Goal: Task Accomplishment & Management: Use online tool/utility

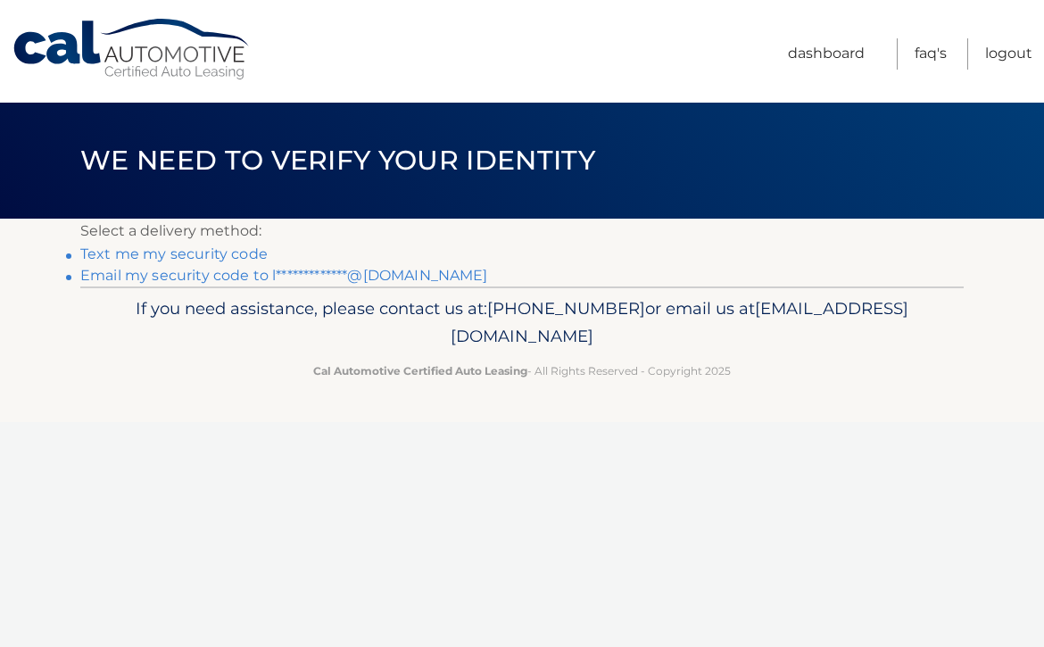
click at [207, 276] on link "**********" at bounding box center [284, 275] width 408 height 17
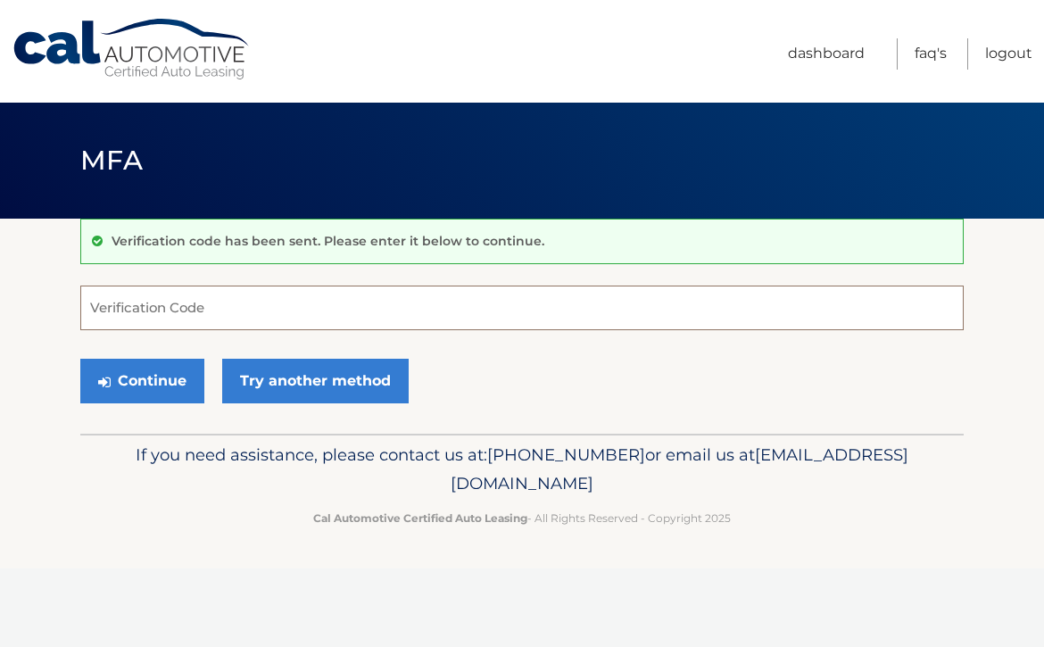
click at [204, 316] on input "Verification Code" at bounding box center [521, 307] width 883 height 45
paste input "410871"
click at [168, 387] on button "Continue" at bounding box center [142, 381] width 124 height 45
click at [96, 307] on input "410871" at bounding box center [521, 307] width 883 height 45
click at [173, 364] on button "Continue" at bounding box center [142, 381] width 124 height 45
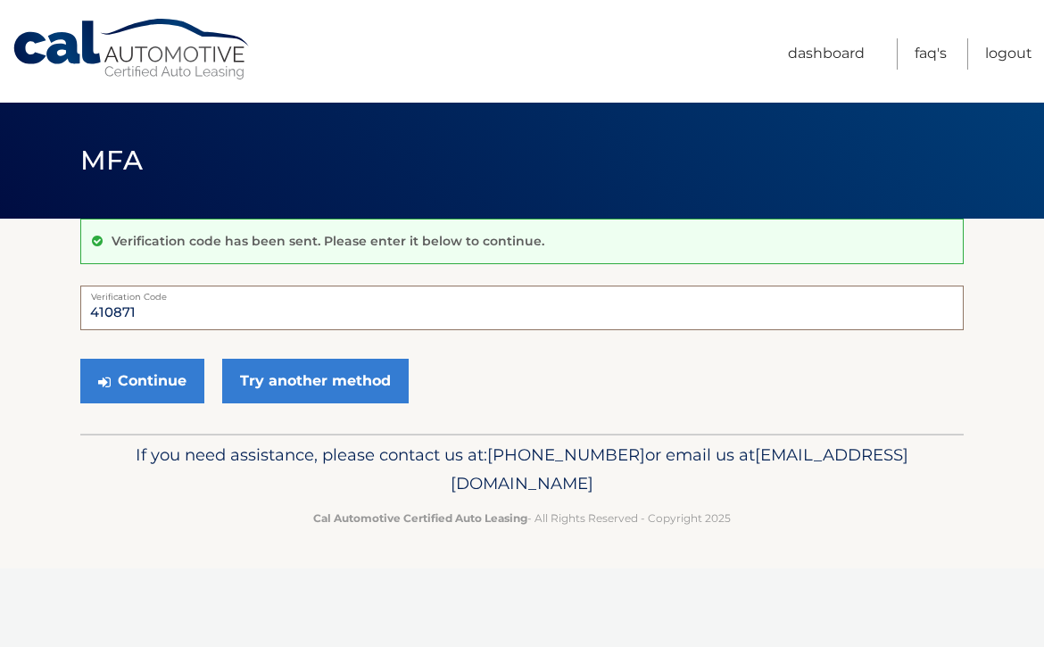
click at [164, 308] on input "410871" at bounding box center [521, 307] width 883 height 45
type input "410871"
click at [140, 368] on button "Continue" at bounding box center [142, 381] width 124 height 45
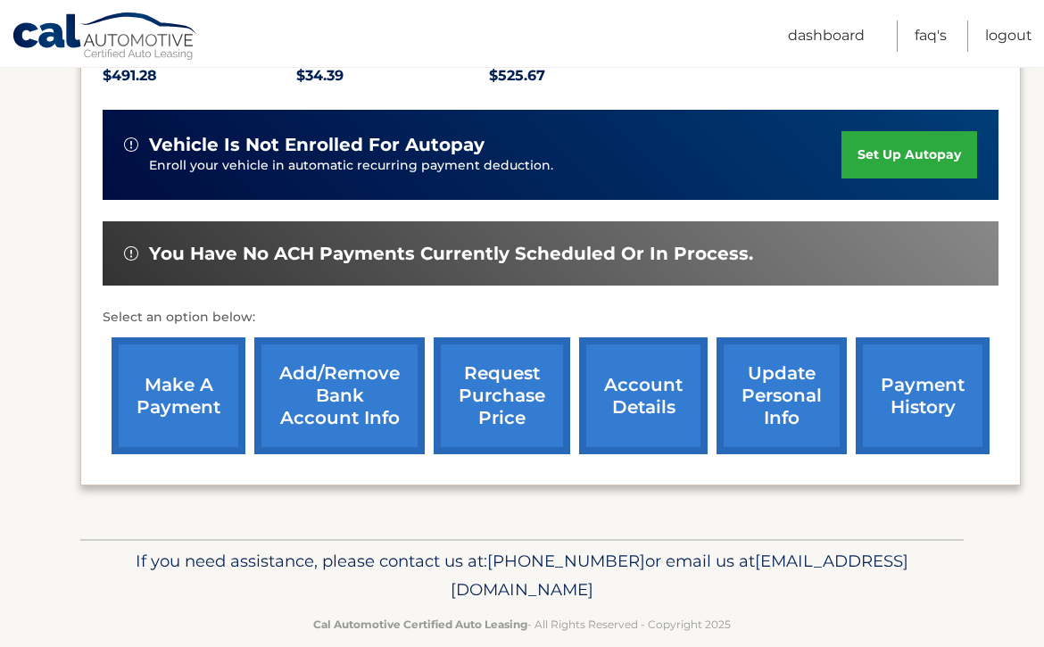
scroll to position [459, 0]
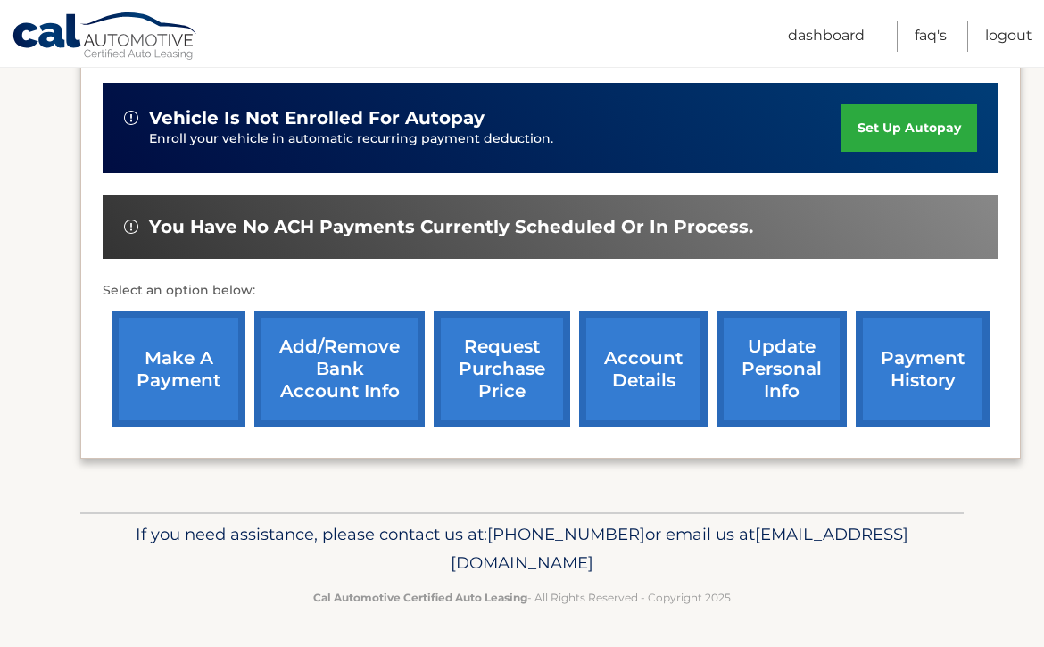
click at [206, 367] on link "make a payment" at bounding box center [179, 368] width 134 height 117
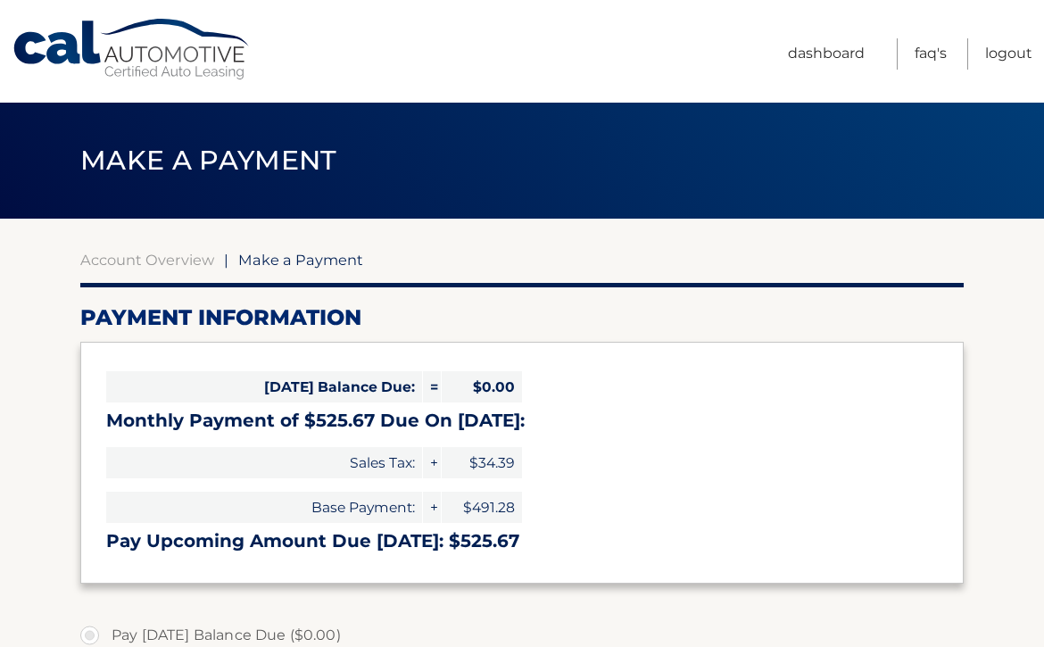
select select "ODcxMTg1ZmUtNDdhNS00NjM5LTkwOWYtZDE1ZjBlM2UyNGMx"
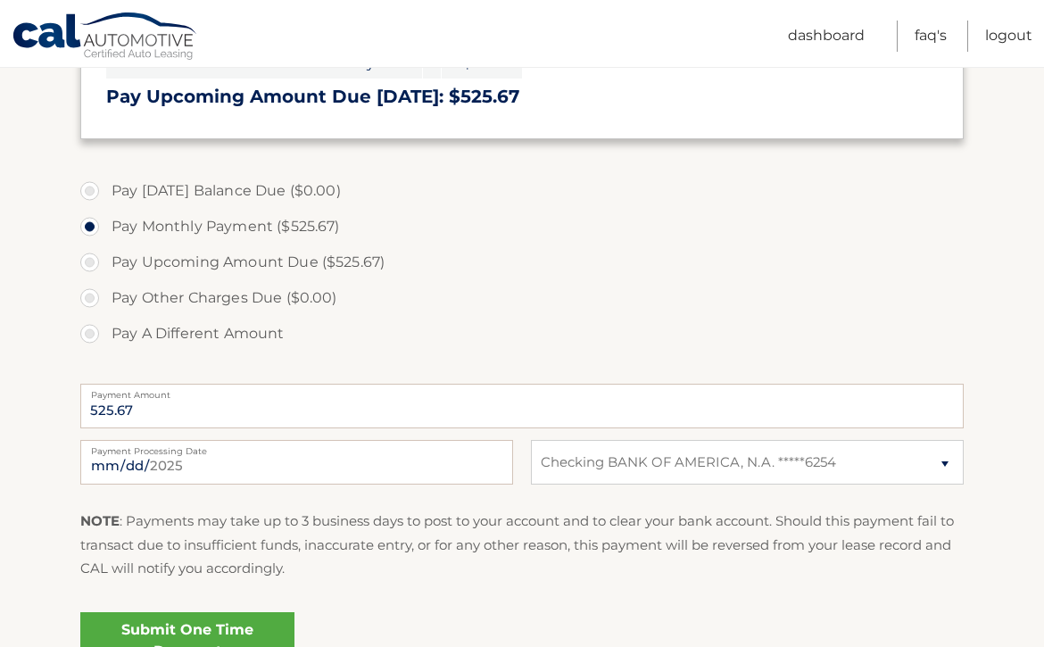
scroll to position [447, 0]
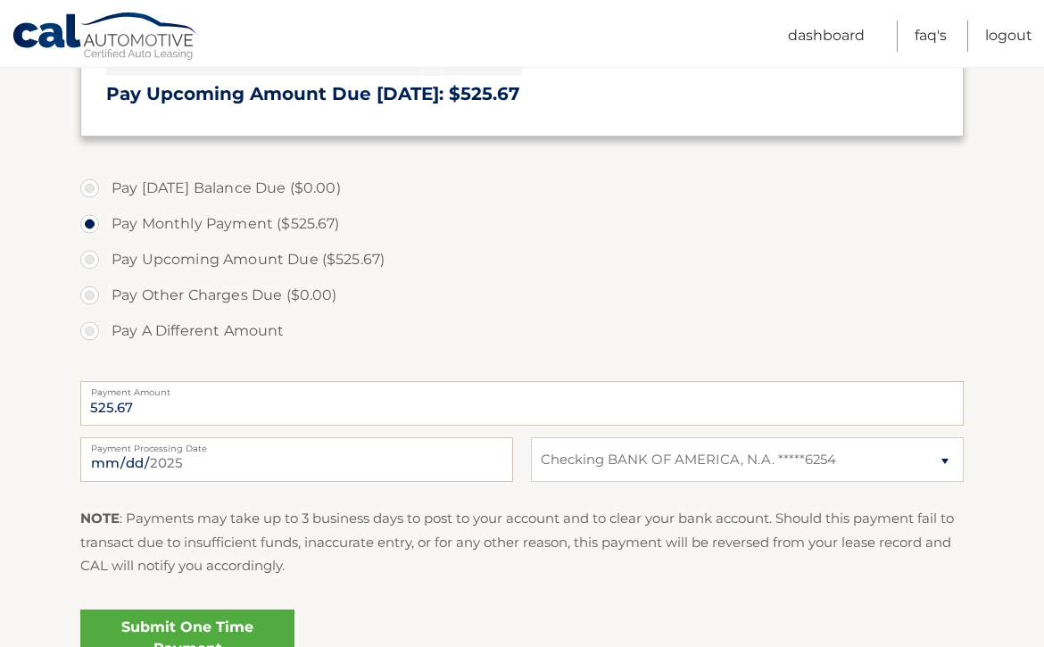
click at [243, 620] on link "Submit One Time Payment" at bounding box center [187, 637] width 214 height 57
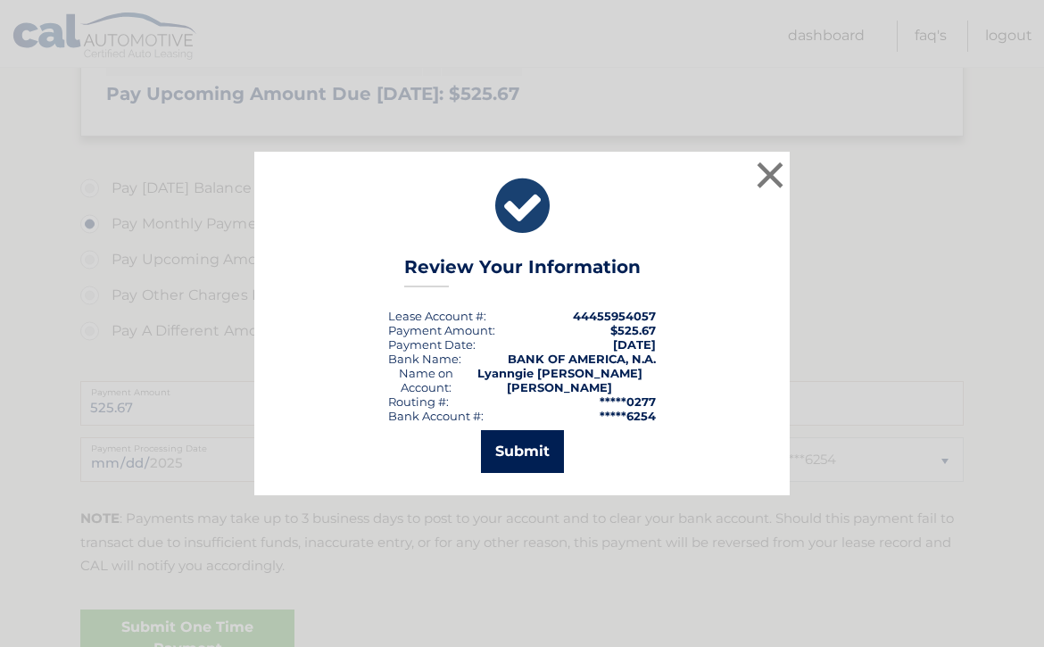
click at [538, 445] on button "Submit" at bounding box center [522, 451] width 83 height 43
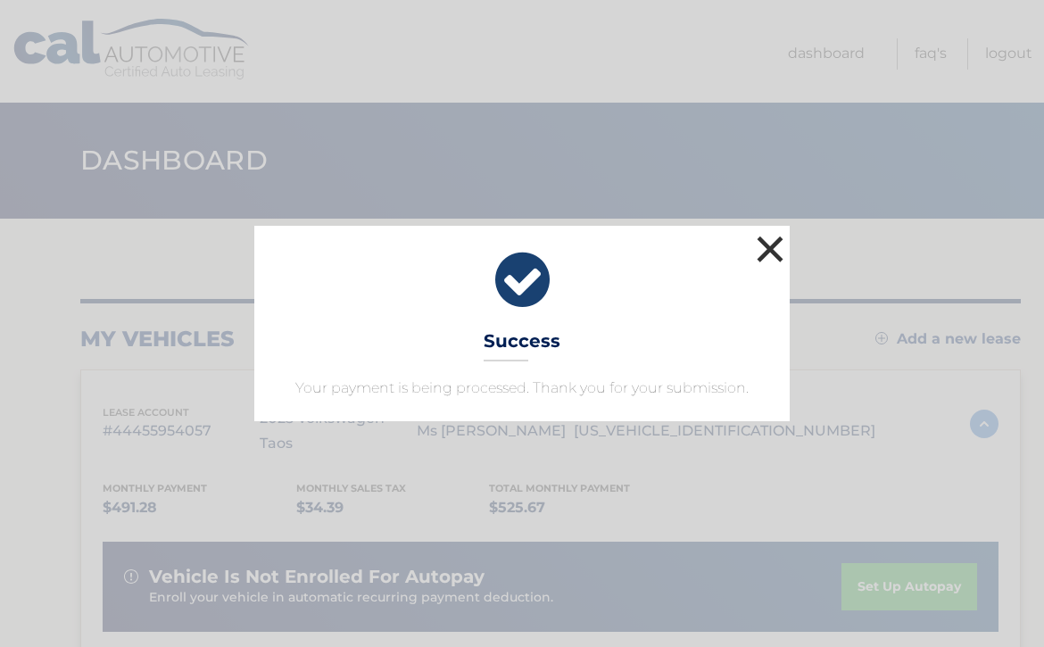
click at [771, 249] on button "×" at bounding box center [770, 249] width 36 height 36
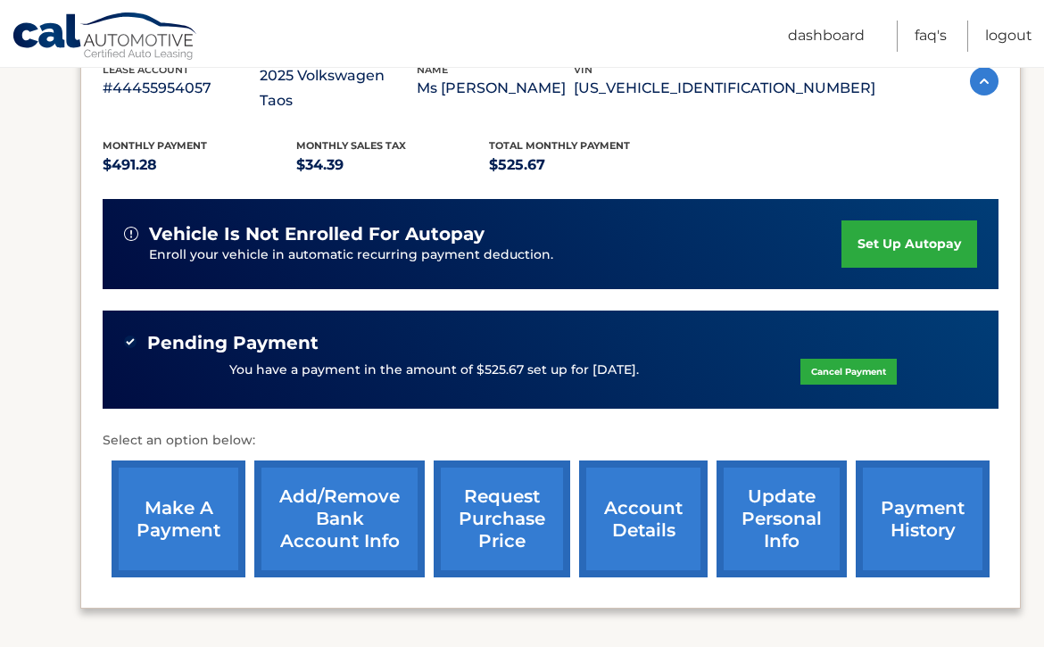
scroll to position [335, 0]
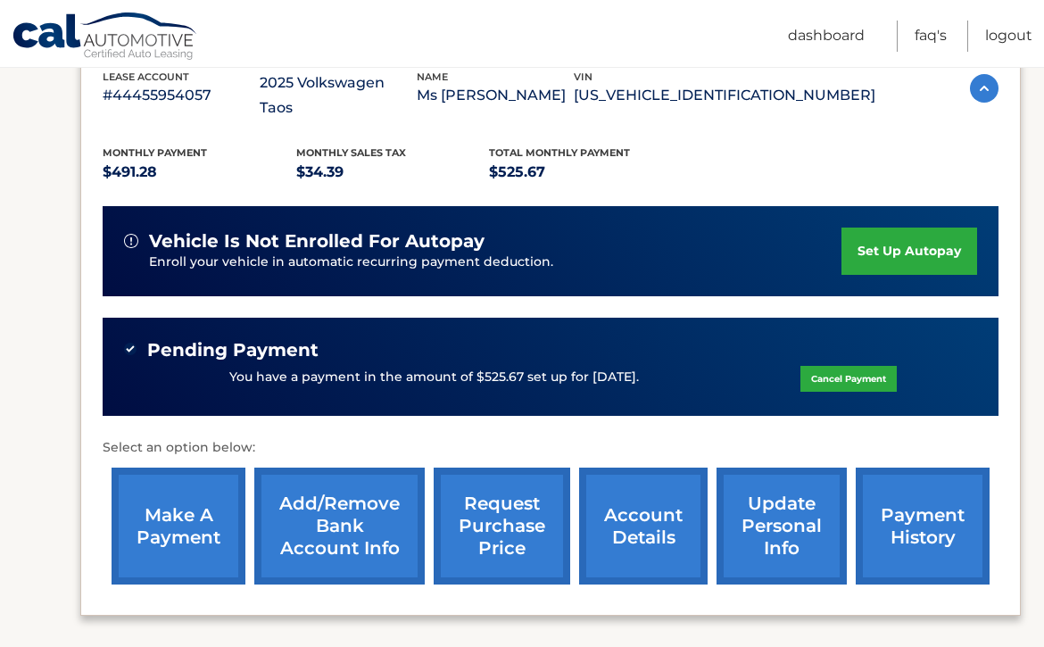
click at [933, 513] on link "payment history" at bounding box center [923, 525] width 134 height 117
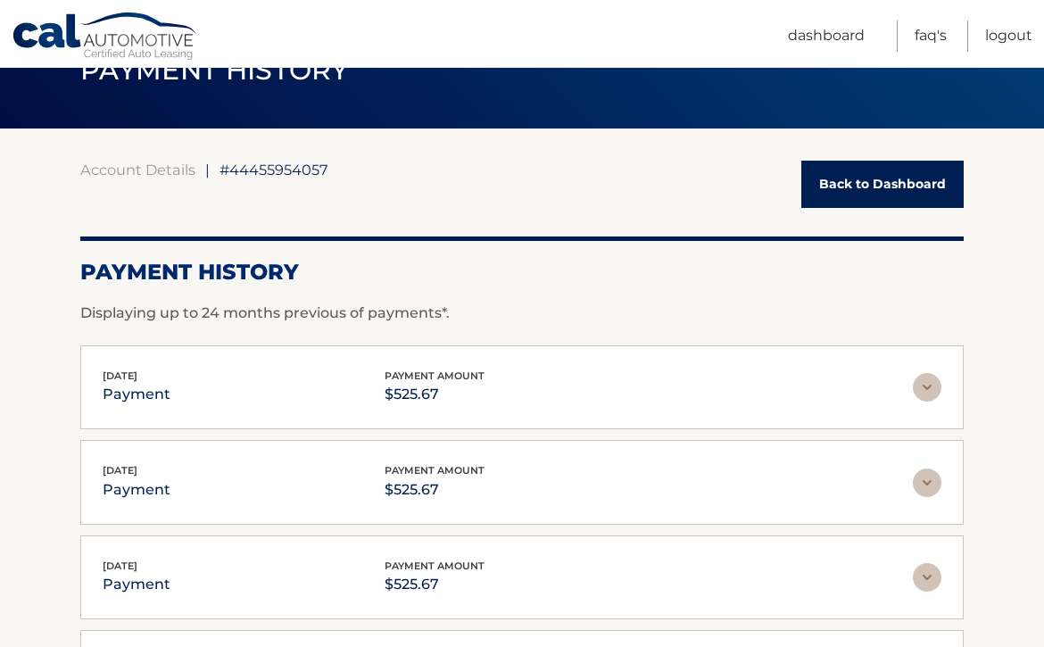
scroll to position [93, 0]
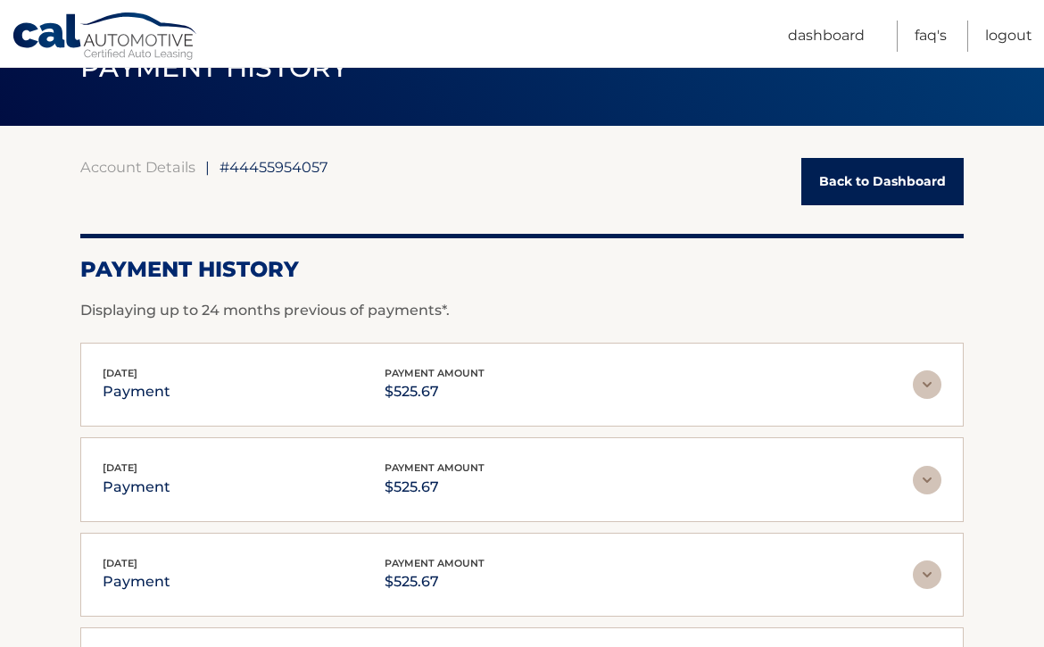
click at [928, 382] on img at bounding box center [927, 384] width 29 height 29
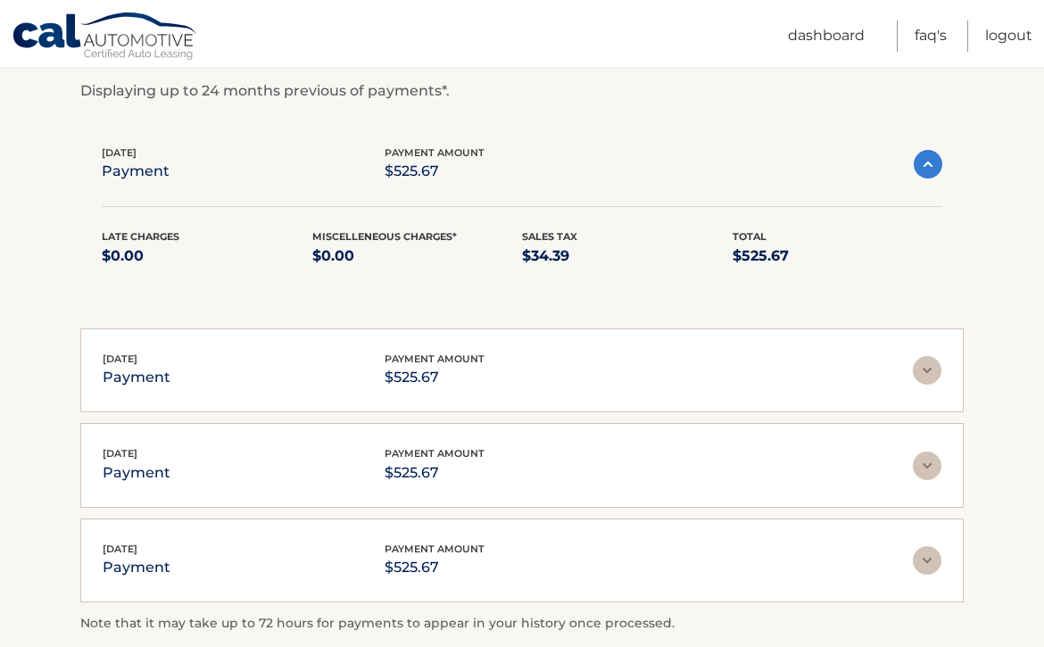
scroll to position [316, 0]
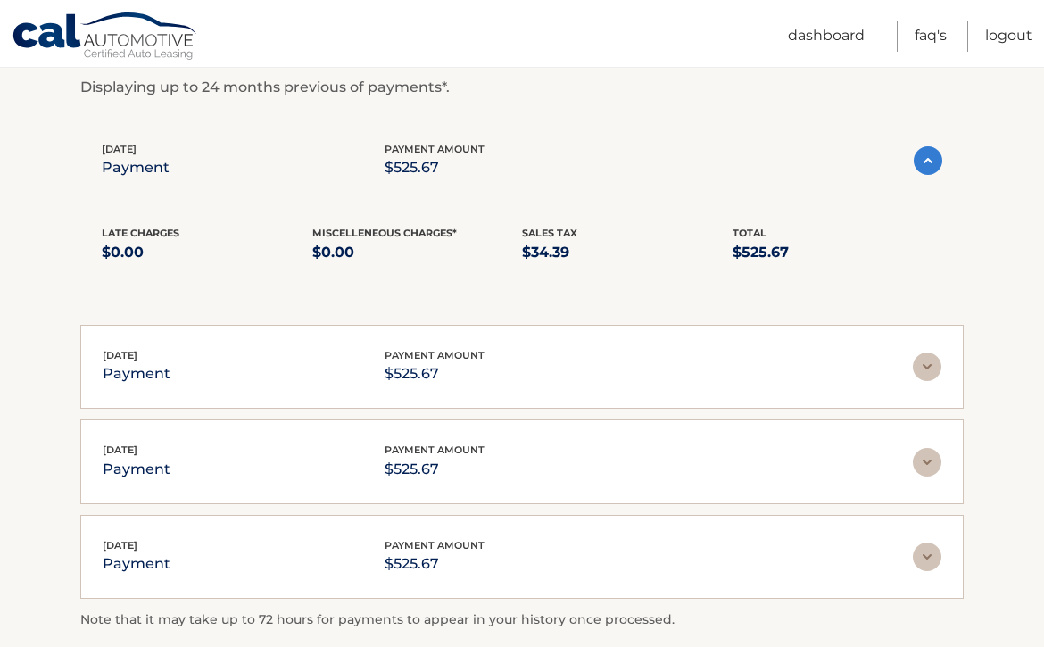
click at [924, 172] on img at bounding box center [928, 160] width 29 height 29
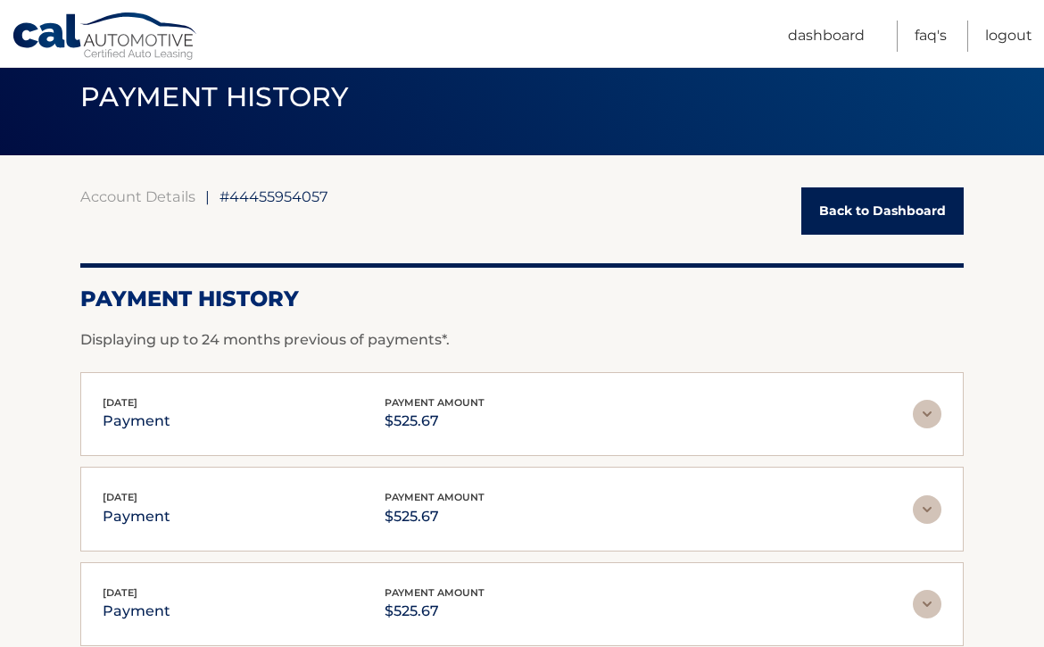
scroll to position [53, 0]
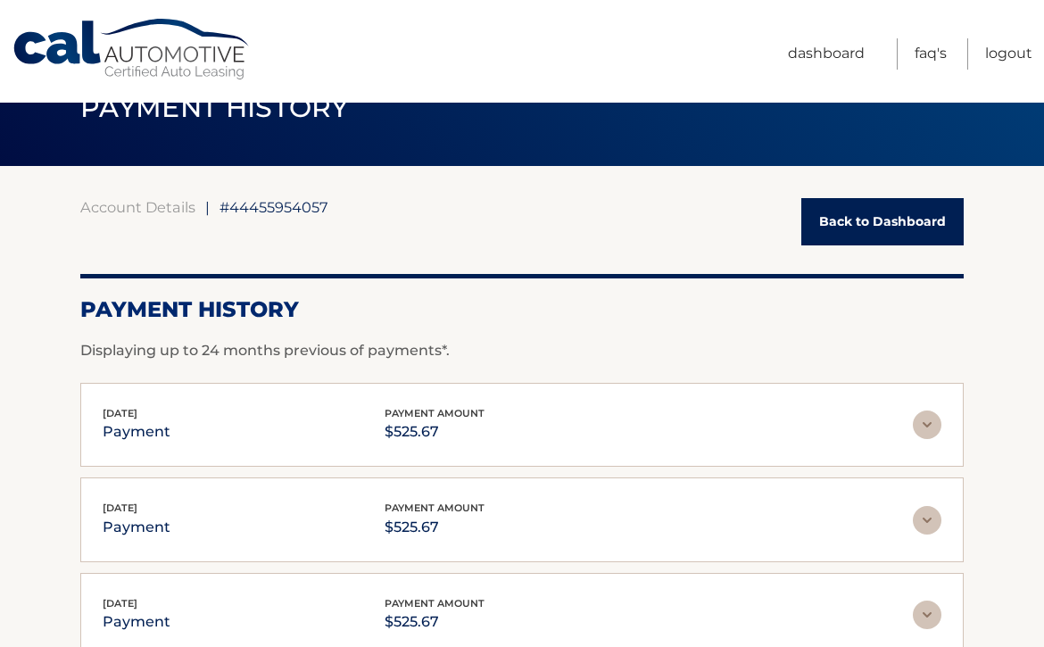
click at [889, 228] on link "Back to Dashboard" at bounding box center [882, 221] width 162 height 47
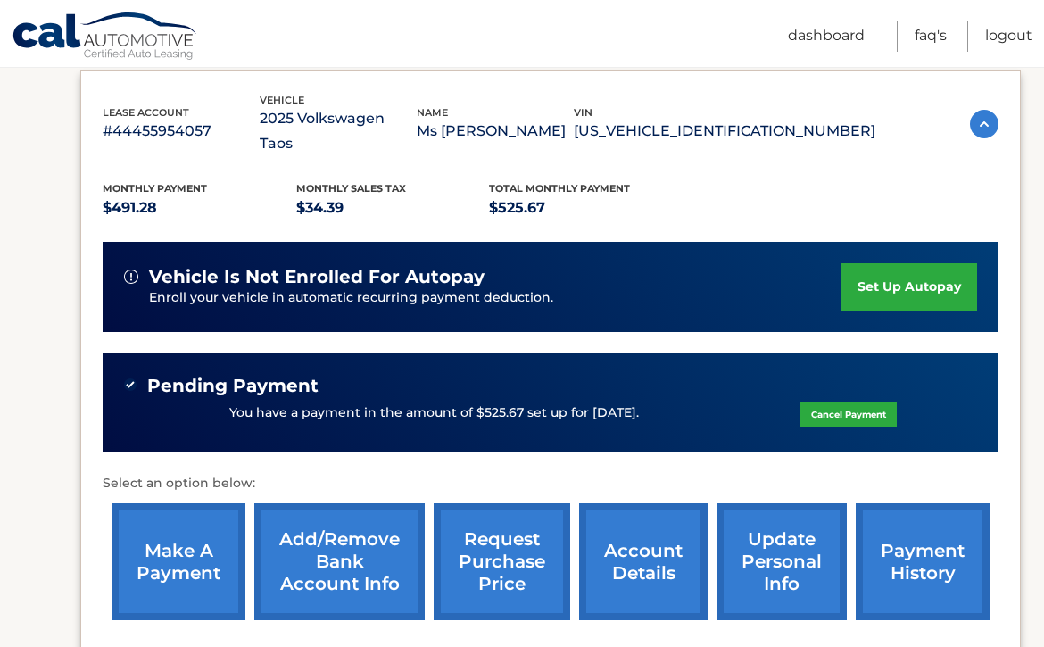
scroll to position [492, 0]
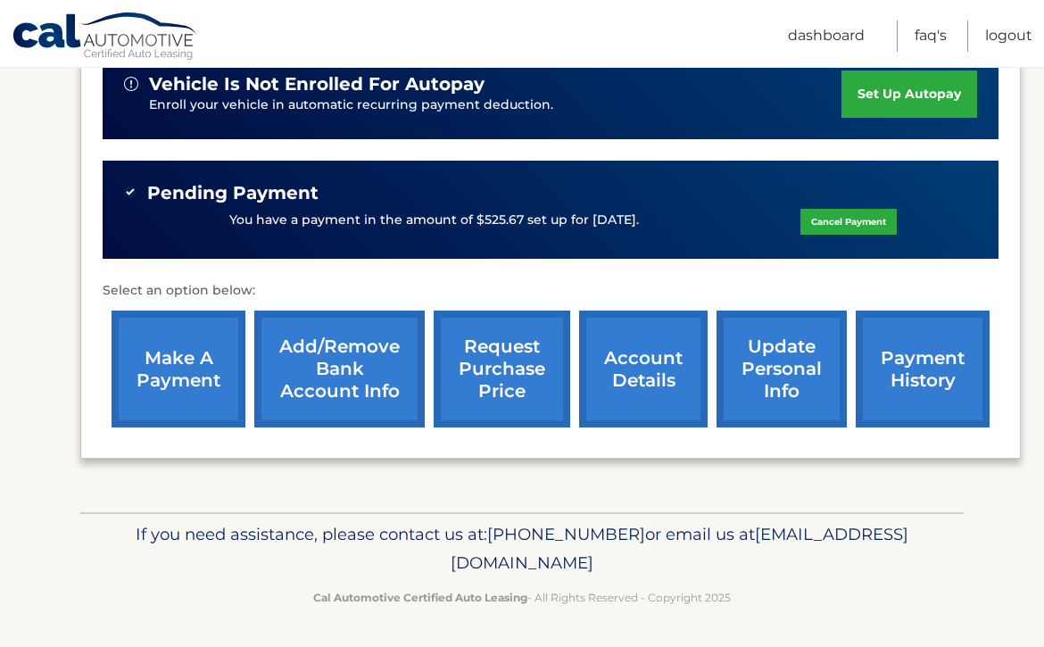
click at [930, 376] on link "payment history" at bounding box center [923, 368] width 134 height 117
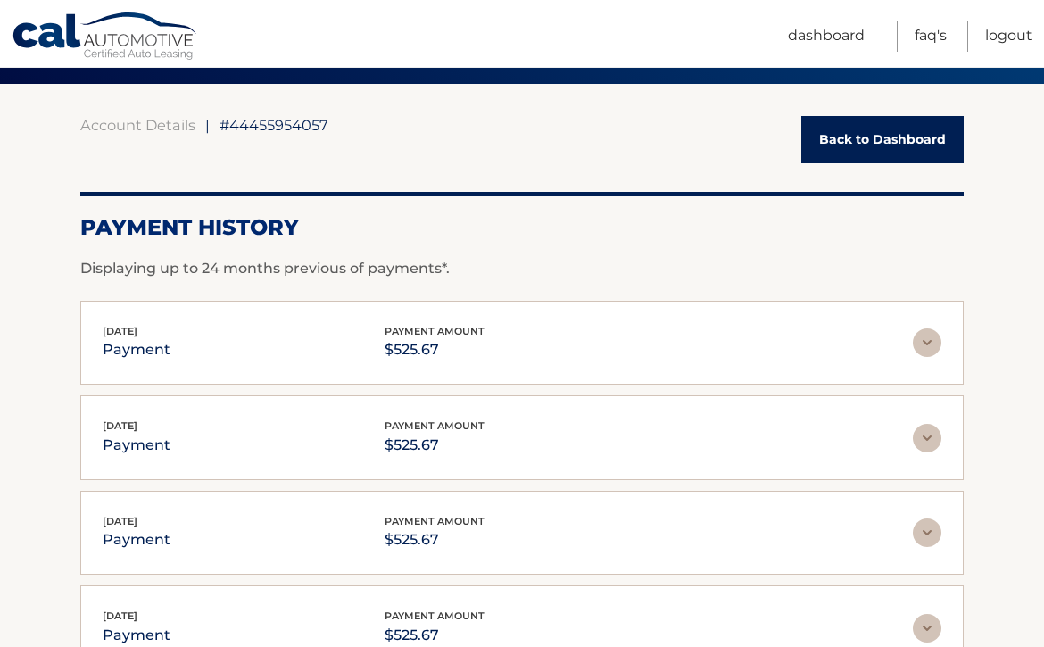
scroll to position [217, 0]
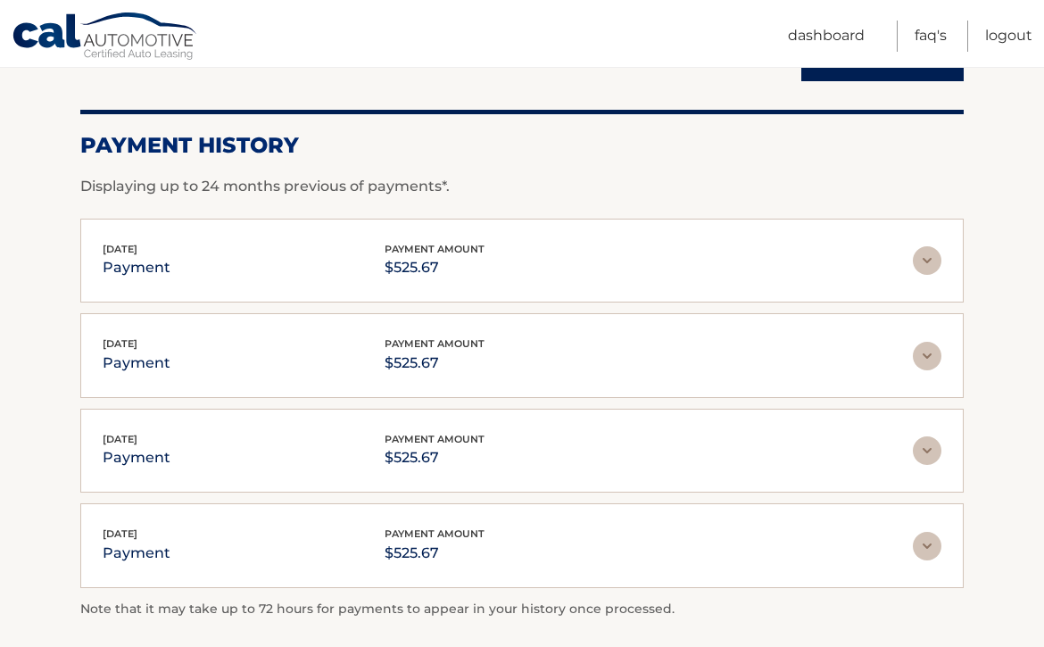
click at [707, 289] on div "[DATE] payment payment amount $525.67 Late Charges $0.00 Miscelleneous Charges*…" at bounding box center [521, 261] width 883 height 85
click at [917, 262] on img at bounding box center [927, 260] width 29 height 29
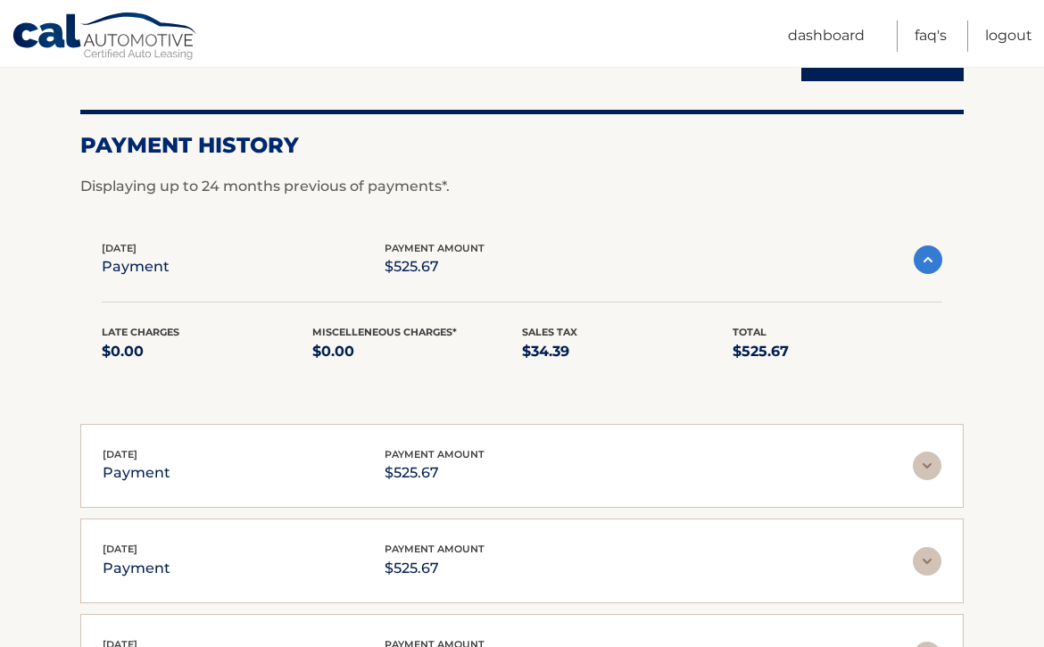
click at [545, 368] on div "Late Charges $0.00 Miscelleneous Charges* $0.00 Sales Tax $34.39 Total $525.67" at bounding box center [522, 354] width 840 height 61
click at [387, 349] on p "$0.00" at bounding box center [417, 351] width 211 height 25
click at [93, 381] on div "[DATE] payment payment amount $525.67 Late Charges $0.00 Miscelleneous Charges*…" at bounding box center [521, 312] width 883 height 187
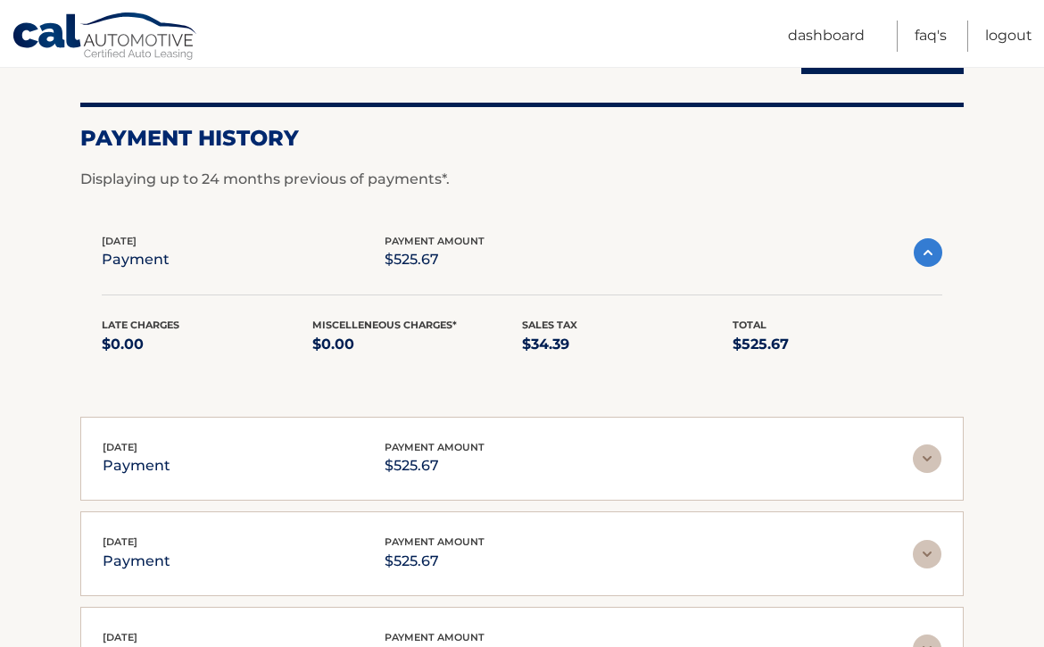
scroll to position [0, 0]
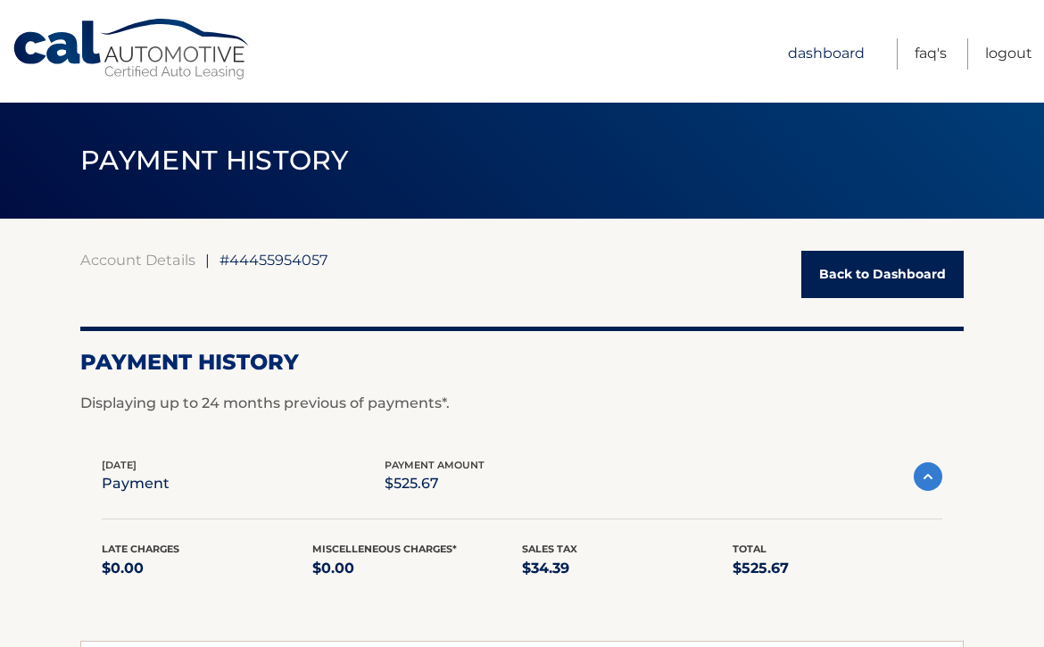
click at [821, 61] on link "Dashboard" at bounding box center [826, 53] width 77 height 31
